Goal: Information Seeking & Learning: Check status

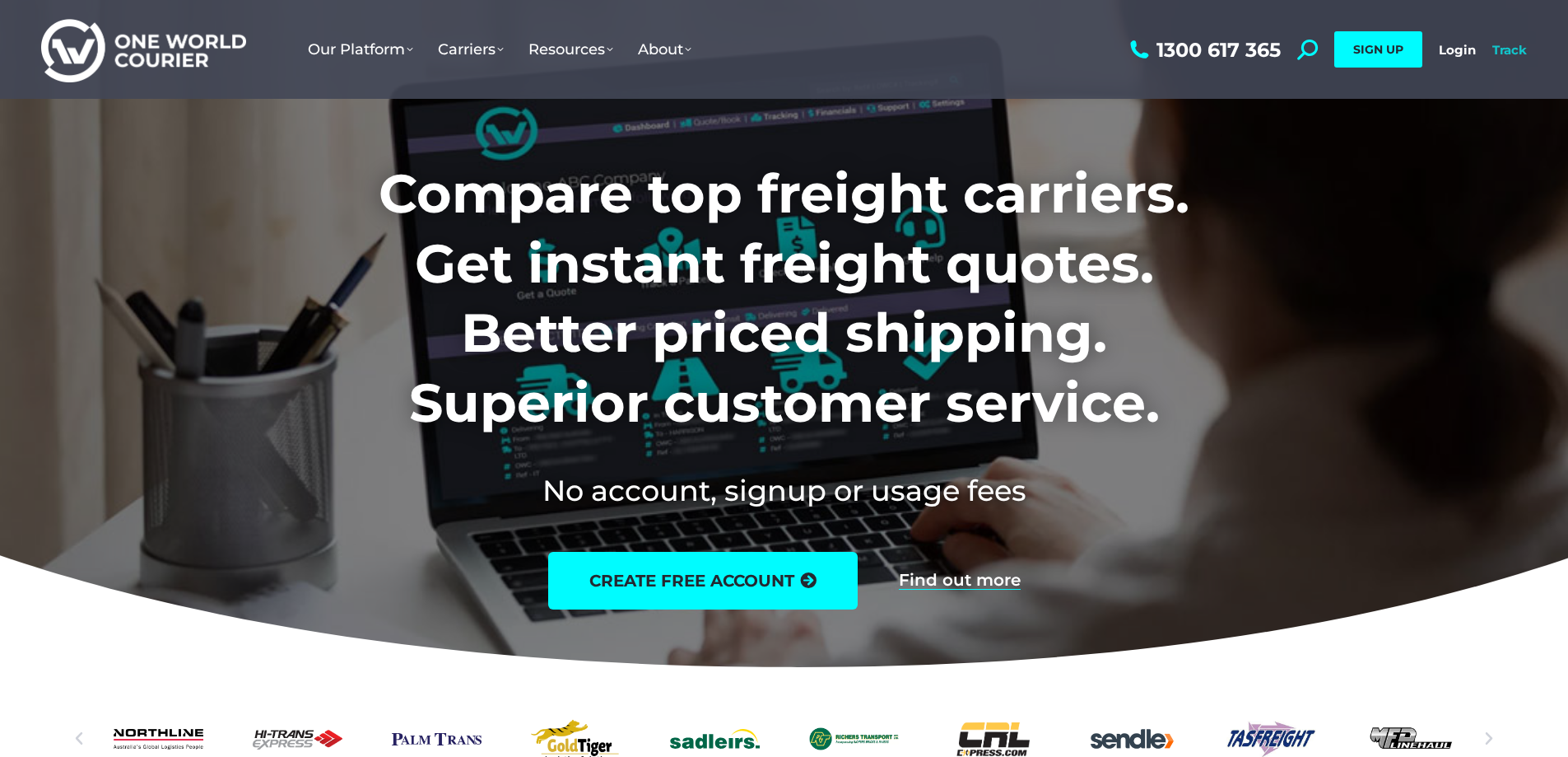
click at [1516, 48] on link "Track" at bounding box center [1510, 50] width 35 height 16
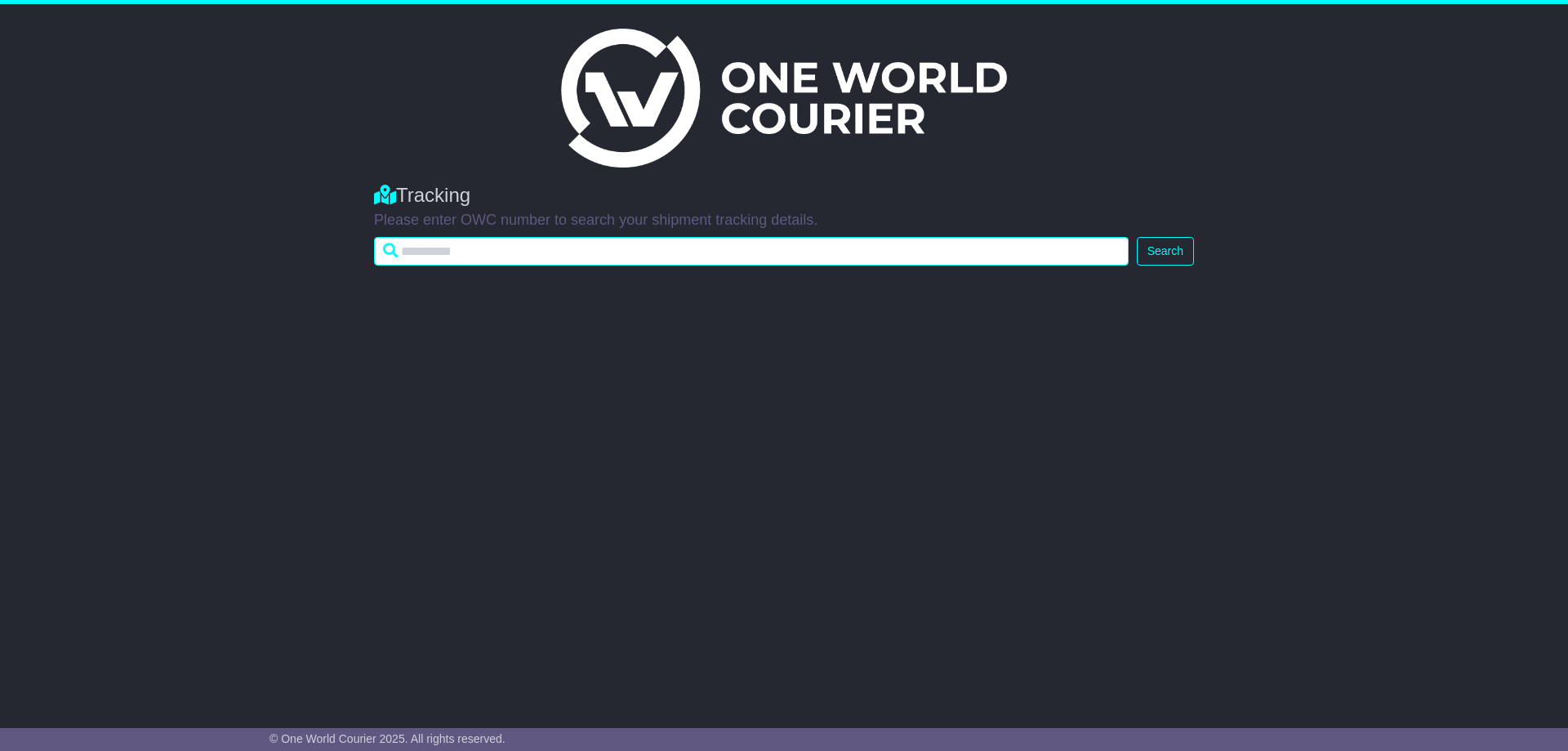
click at [506, 251] on input "text" at bounding box center [751, 251] width 755 height 29
type input "**********"
click at [1137, 237] on button "Search" at bounding box center [1165, 251] width 57 height 29
